Goal: Task Accomplishment & Management: Manage account settings

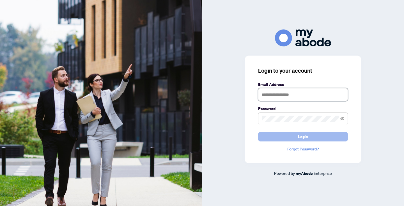
type input "**********"
click at [324, 137] on button "Login" at bounding box center [303, 137] width 90 height 10
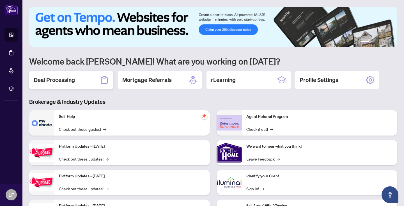
click at [58, 79] on h2 "Deal Processing" at bounding box center [54, 80] width 41 height 8
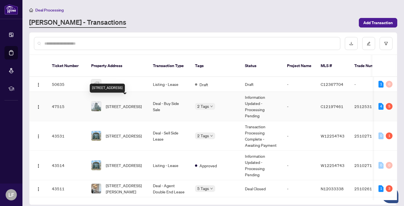
click at [125, 103] on span "3602-361 Front St, Toronto, Ontario M5V 3R5, Canada" at bounding box center [124, 106] width 36 height 6
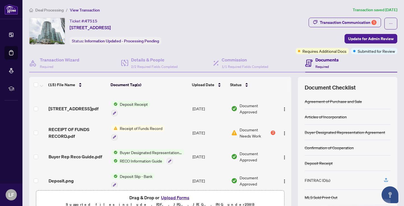
scroll to position [178, 0]
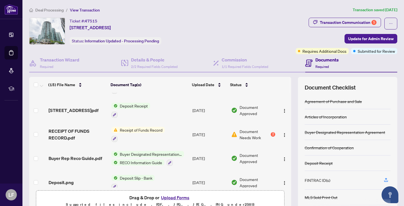
click at [152, 127] on span "Receipt of Funds Record" at bounding box center [141, 130] width 47 height 6
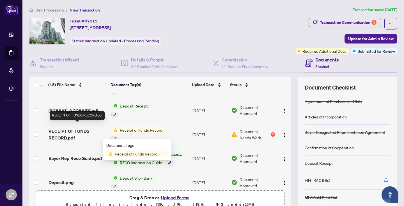
click at [69, 128] on span "RECEIPT OF FUNDS RECORD.pdf" at bounding box center [78, 134] width 58 height 13
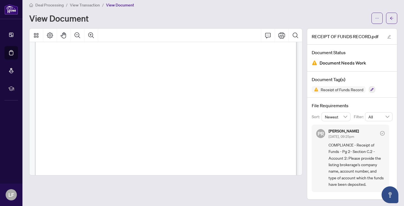
scroll to position [494, 0]
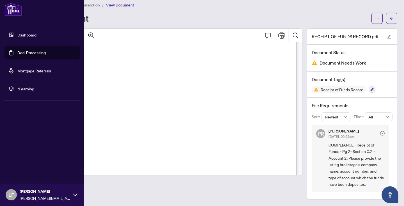
click at [40, 53] on link "Deal Processing" at bounding box center [31, 52] width 28 height 5
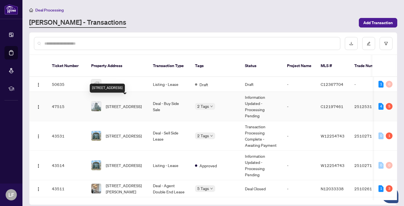
click at [120, 104] on span "3602-361 Front St, Toronto, Ontario M5V 3R5, Canada" at bounding box center [124, 106] width 36 height 6
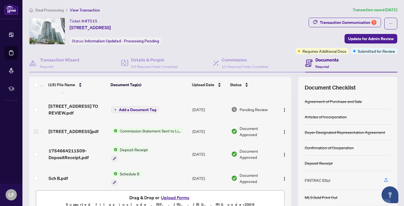
scroll to position [62, 0]
click at [143, 127] on span "Commission Statement Sent to Listing Brokerage" at bounding box center [151, 130] width 67 height 6
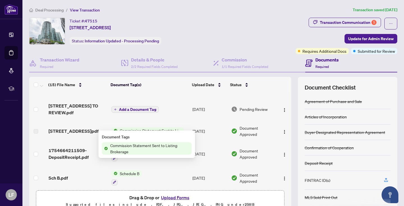
click at [147, 147] on span "Commission Statement Sent to Listing Brokerage" at bounding box center [150, 148] width 84 height 12
click at [127, 146] on span "Commission Statement Sent to Listing Brokerage" at bounding box center [150, 148] width 84 height 12
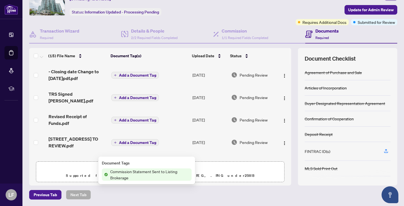
scroll to position [0, 0]
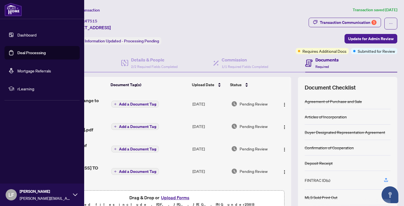
click at [43, 52] on link "Deal Processing" at bounding box center [31, 52] width 28 height 5
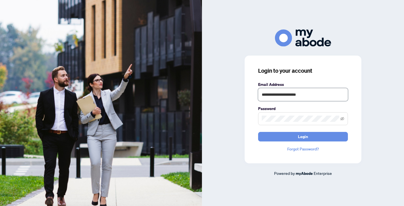
click at [339, 95] on input "**********" at bounding box center [303, 94] width 90 height 13
type input "**********"
click at [305, 137] on span "Login" at bounding box center [303, 136] width 10 height 9
